Goal: Find specific page/section

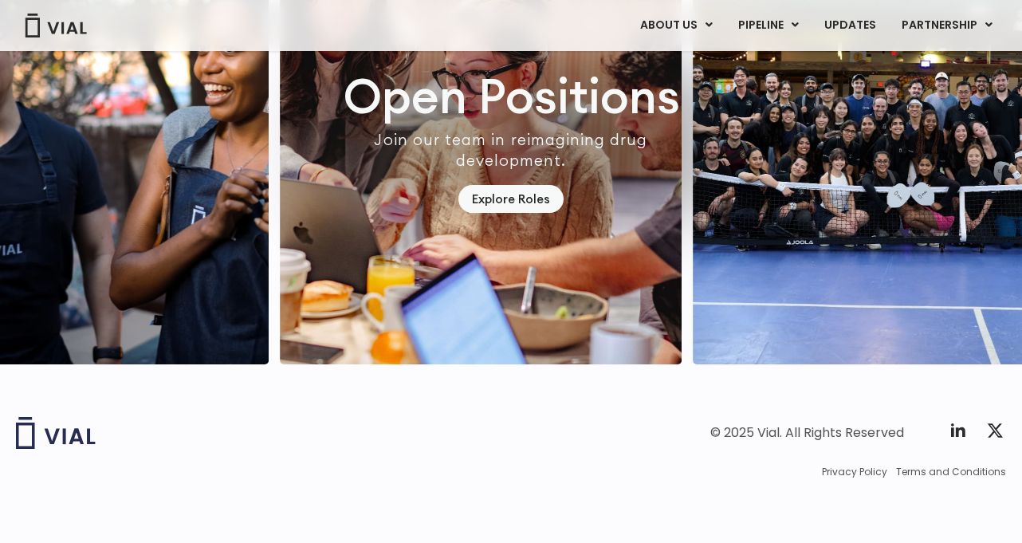
scroll to position [4557, 0]
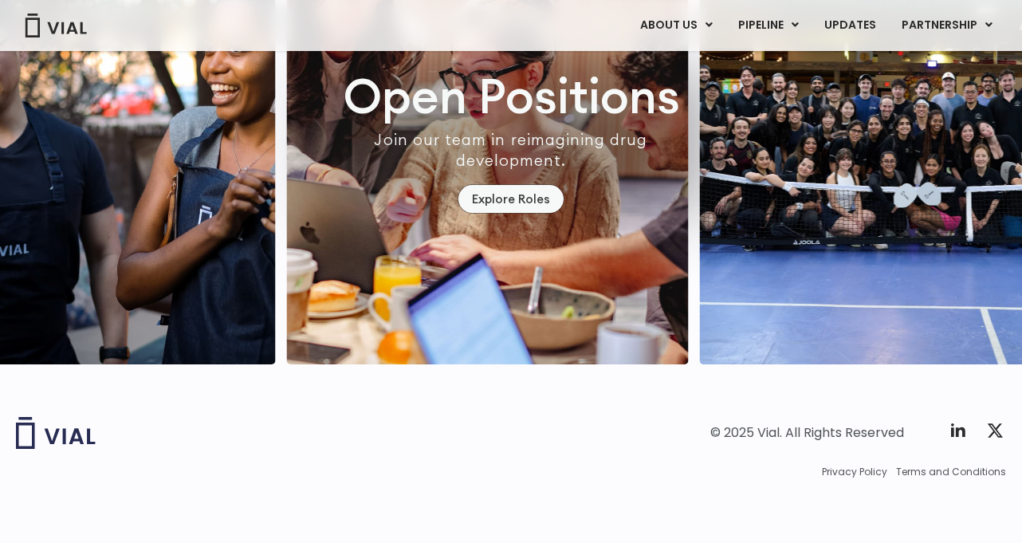
click at [494, 208] on link "Explore Roles" at bounding box center [511, 199] width 105 height 28
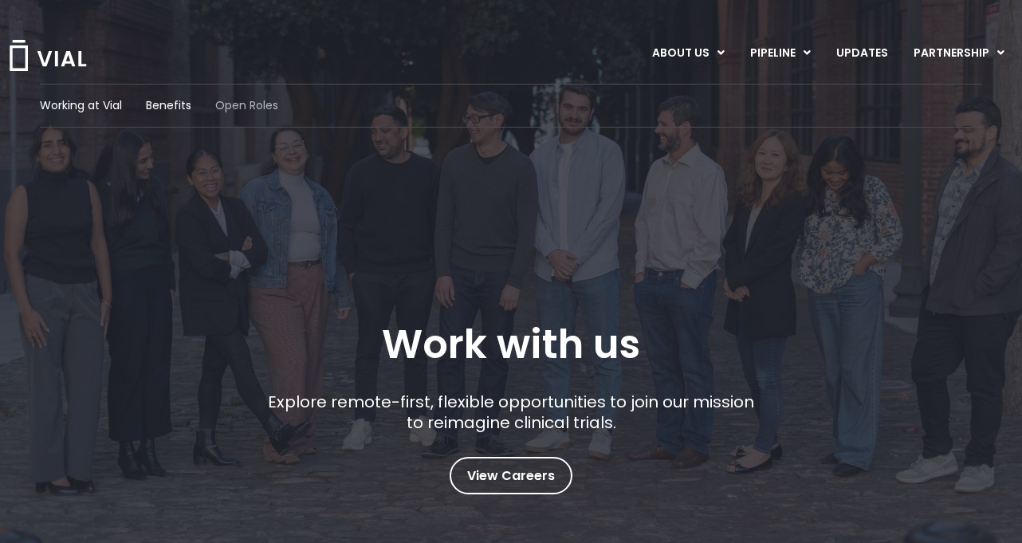
click at [254, 108] on span "Open Roles" at bounding box center [246, 105] width 63 height 17
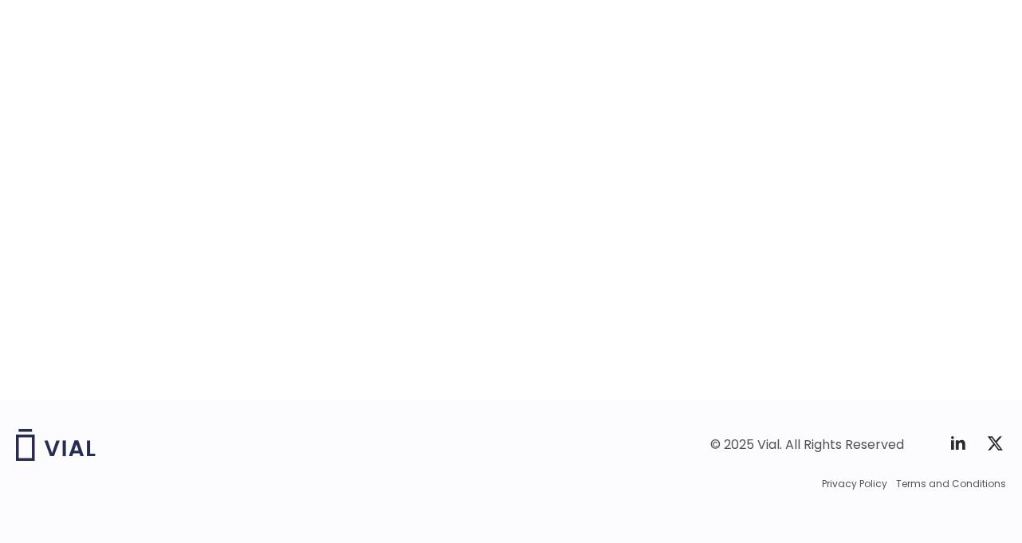
scroll to position [2583, 0]
